Goal: Task Accomplishment & Management: Manage account settings

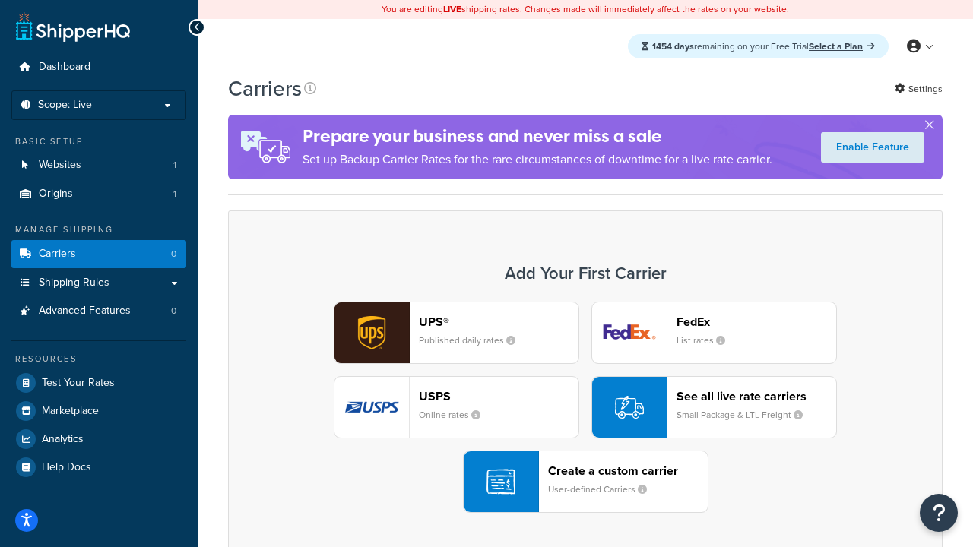
click at [585, 408] on div "UPS® Published daily rates FedEx List rates USPS Online rates See all live rate…" at bounding box center [585, 407] width 683 height 211
click at [756, 322] on header "FedEx" at bounding box center [757, 322] width 160 height 14
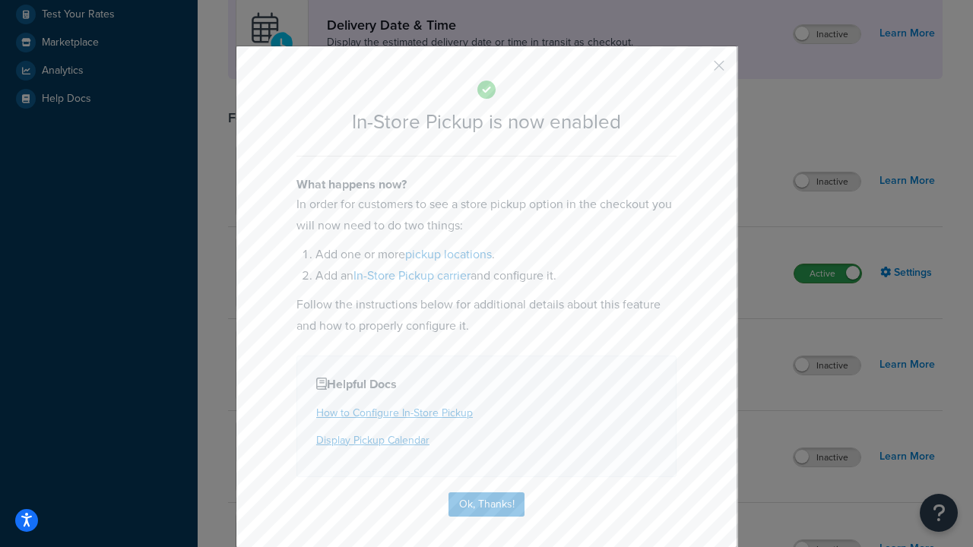
scroll to position [427, 0]
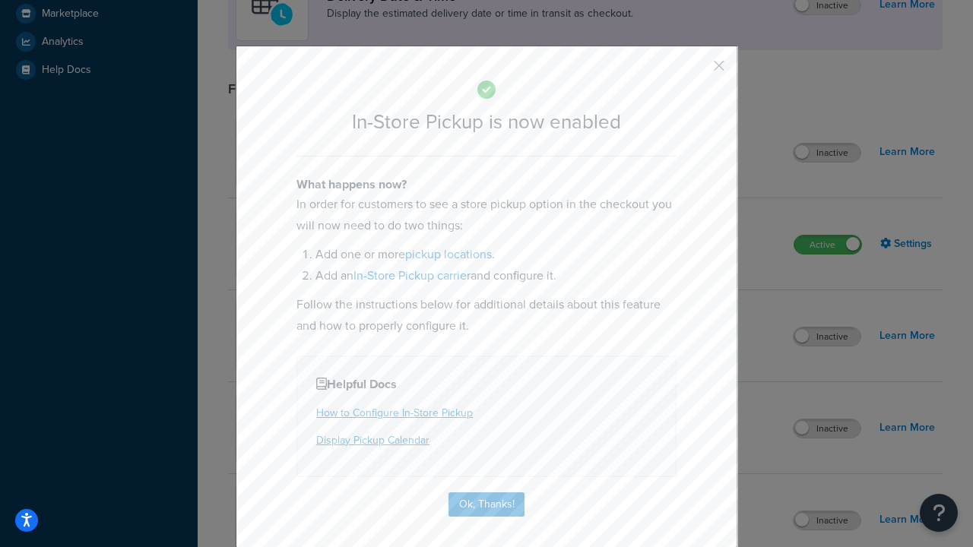
click at [696, 71] on button "button" at bounding box center [697, 71] width 4 height 4
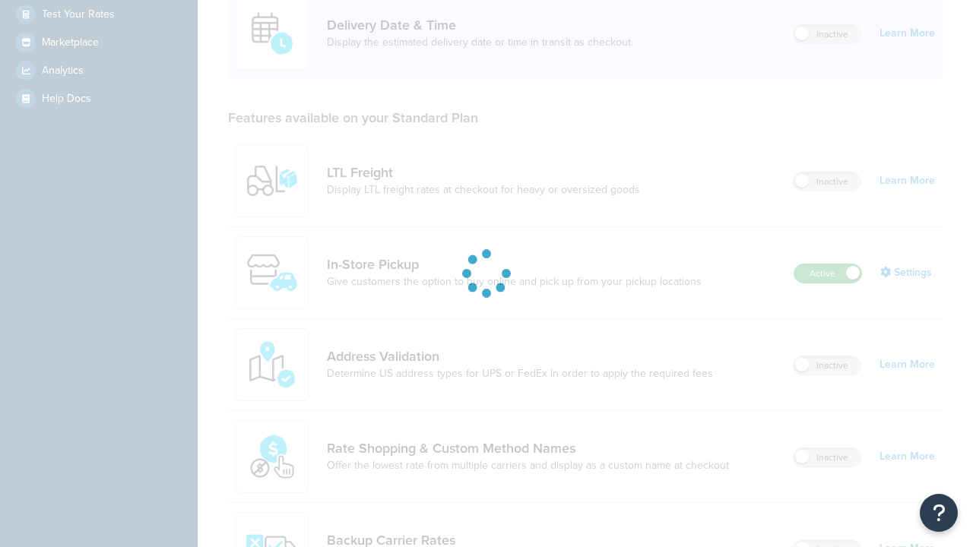
click at [828, 265] on label "Active" at bounding box center [827, 274] width 67 height 18
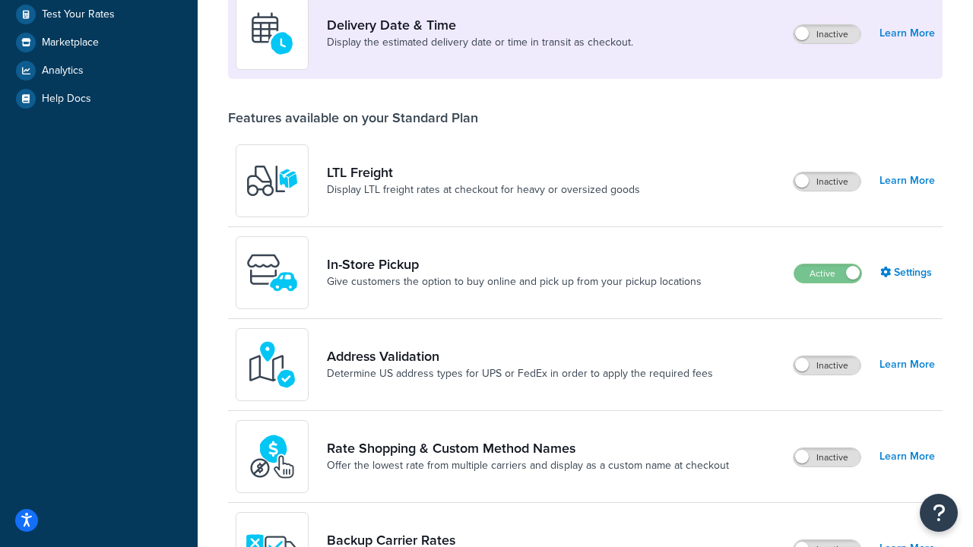
scroll to position [662, 0]
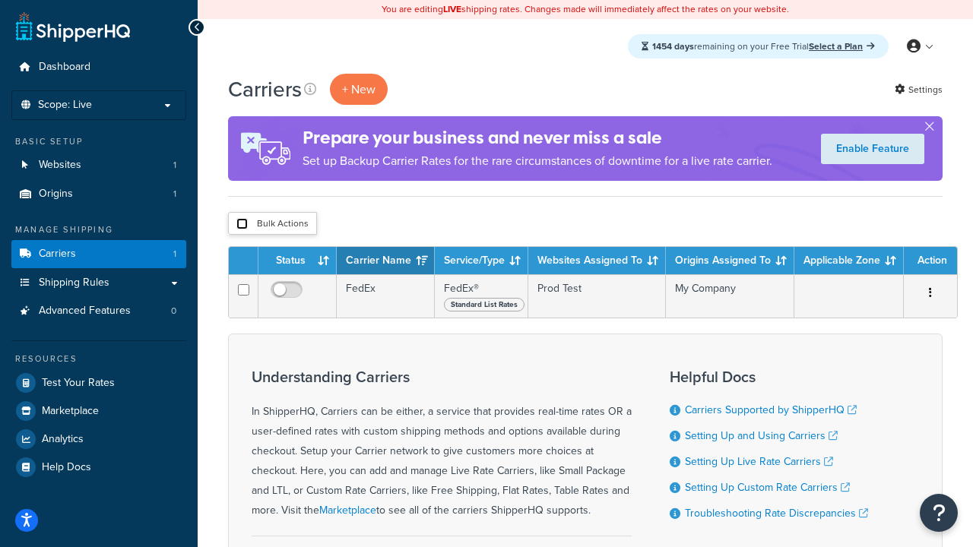
click at [242, 224] on input "checkbox" at bounding box center [241, 223] width 11 height 11
checkbox input "true"
click at [0, 0] on button "Delete" at bounding box center [0, 0] width 0 height 0
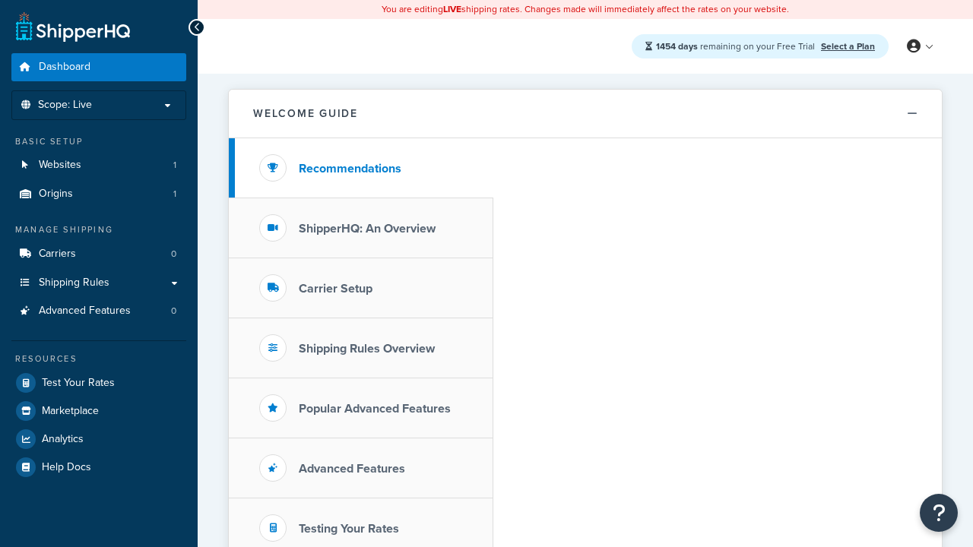
scroll to position [880, 0]
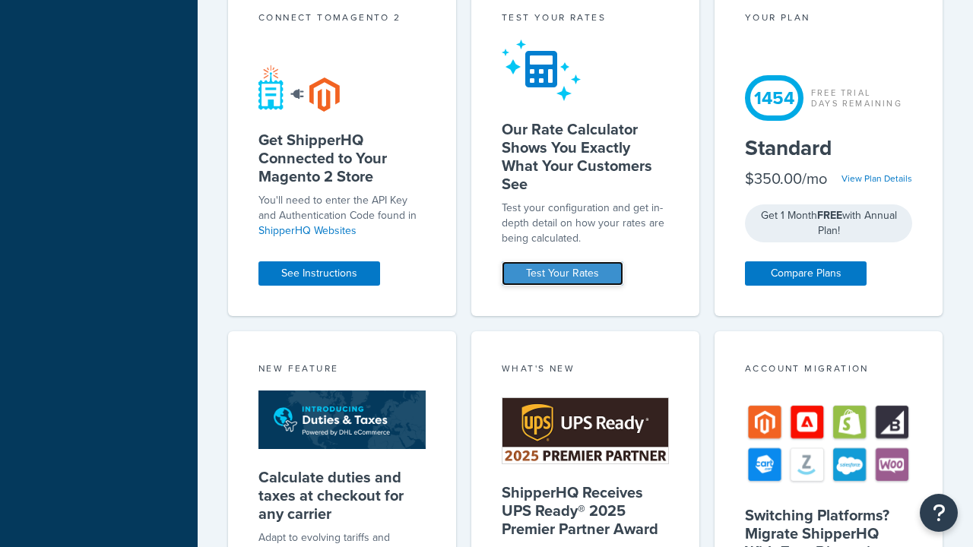
scroll to position [0, 0]
